Goal: Navigation & Orientation: Find specific page/section

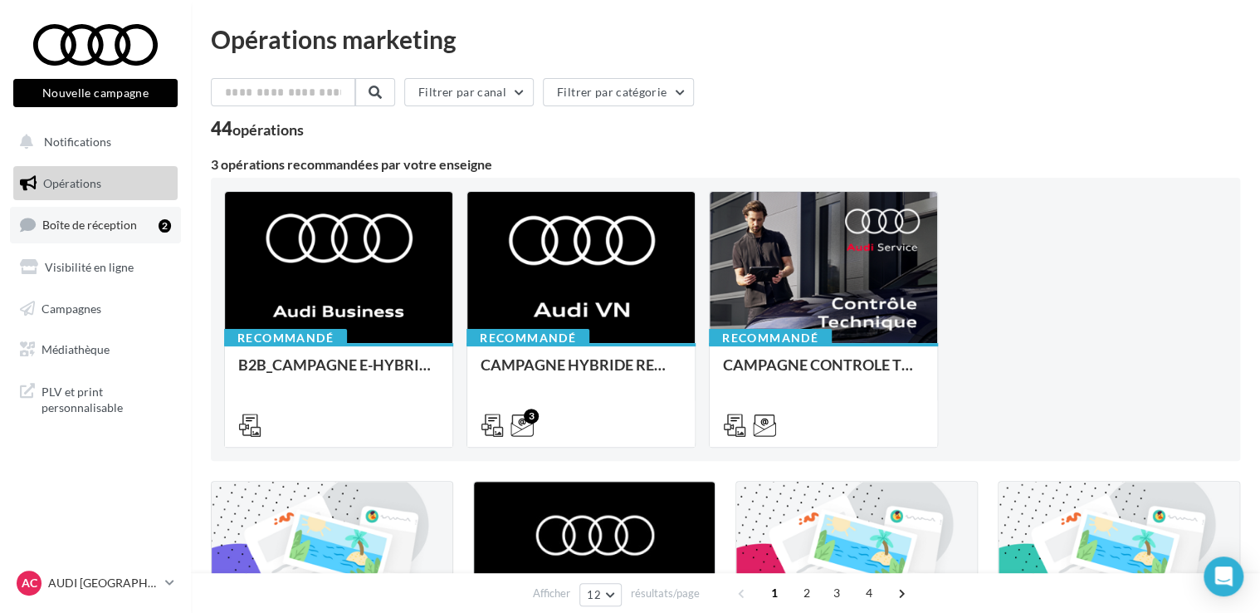
click at [106, 220] on span "Boîte de réception" at bounding box center [89, 224] width 95 height 14
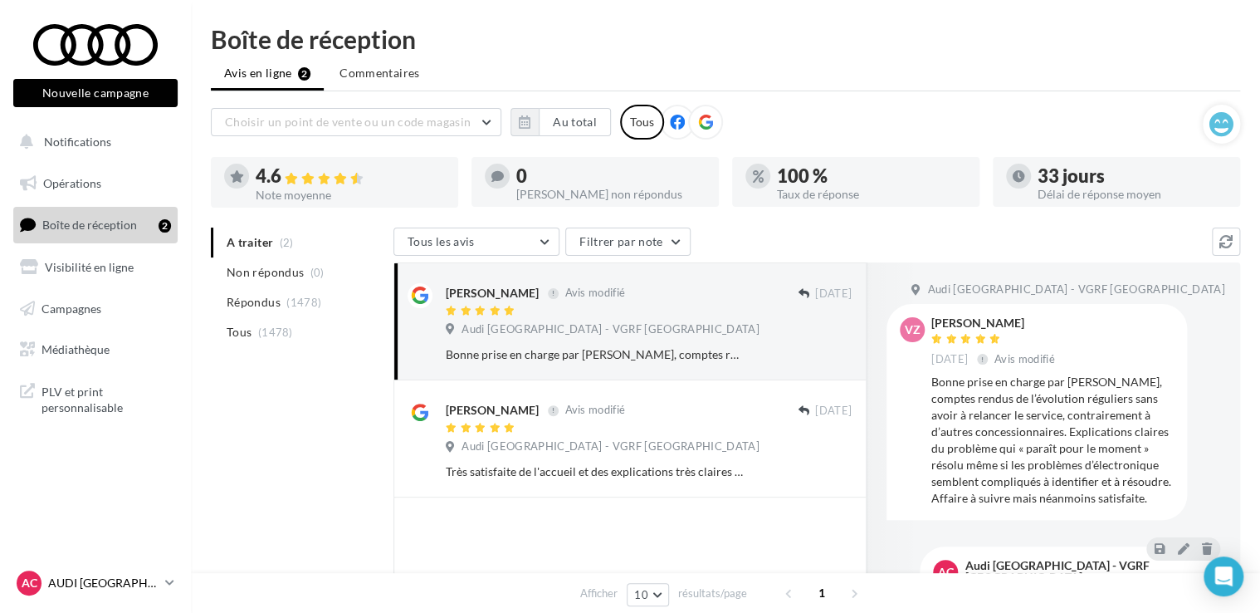
click at [87, 583] on p "AUDI [GEOGRAPHIC_DATA]" at bounding box center [103, 582] width 110 height 17
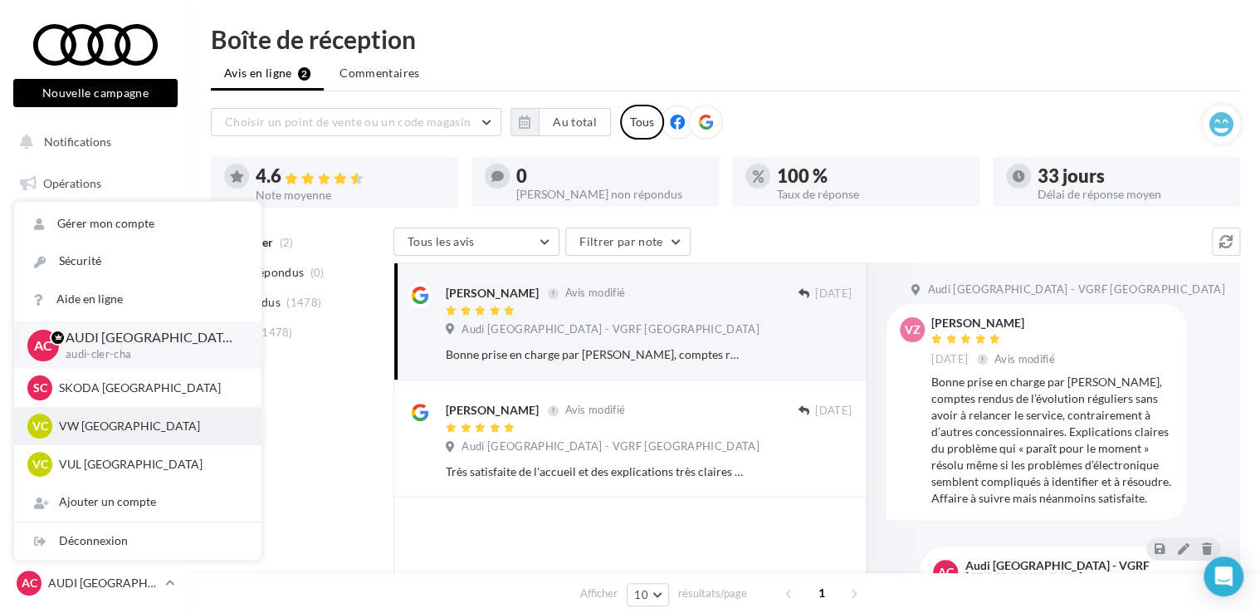
click at [105, 424] on p "VW CLERMONT-FERRAND" at bounding box center [150, 425] width 183 height 17
